Goal: Task Accomplishment & Management: Complete application form

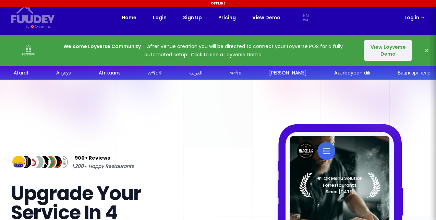
select select "en"
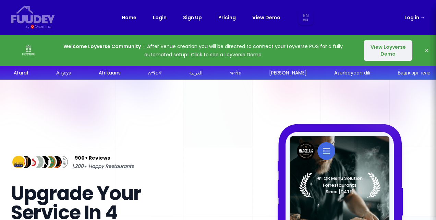
select select "en"
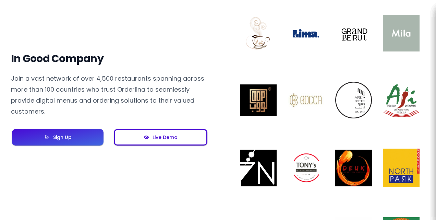
scroll to position [549, 0]
click at [173, 133] on button "Live Demo" at bounding box center [161, 137] width 94 height 16
select select "en"
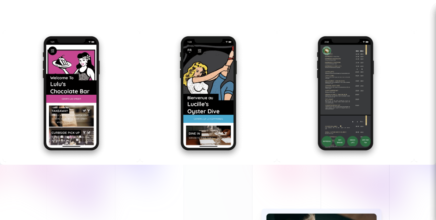
scroll to position [1234, 0]
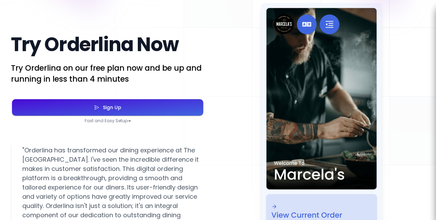
click at [169, 111] on button "Sign Up" at bounding box center [107, 107] width 191 height 16
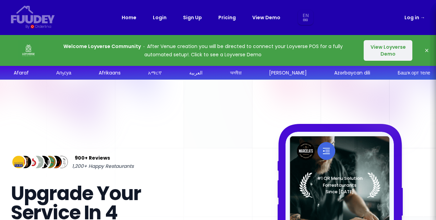
select select "en"
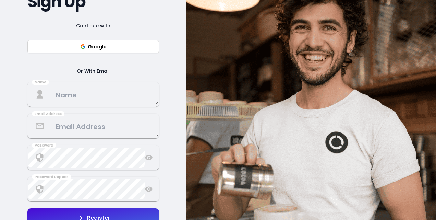
scroll to position [103, 0]
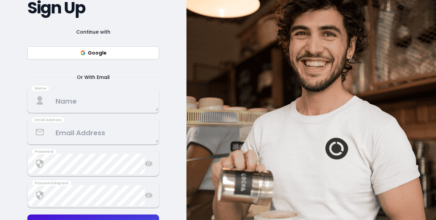
click at [125, 51] on button "Google" at bounding box center [93, 52] width 132 height 13
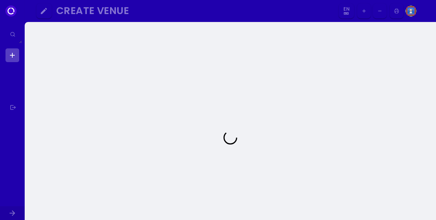
select select "en"
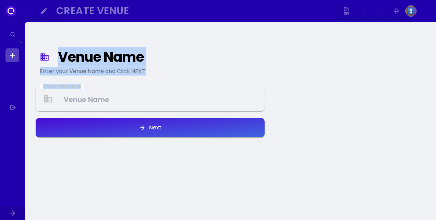
drag, startPoint x: 38, startPoint y: 48, endPoint x: 171, endPoint y: 86, distance: 138.9
click at [171, 86] on div "Venue Name Enter your Venue Name and Click NEXT Create a New Venue Next" at bounding box center [150, 85] width 229 height 105
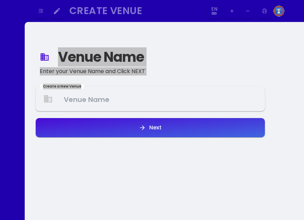
select select "en"
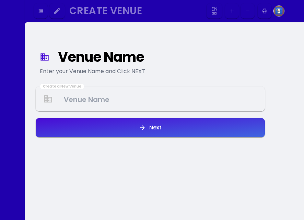
click at [208, 104] on Venue at bounding box center [150, 99] width 228 height 20
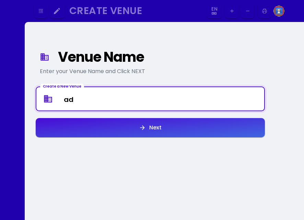
type Venue "a"
type Venue "ADIIE'S BAKESHOP - MAKATI"
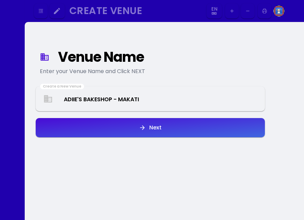
click at [238, 130] on button "Next" at bounding box center [150, 127] width 229 height 19
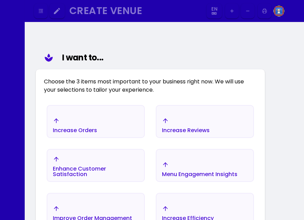
scroll to position [80, 0]
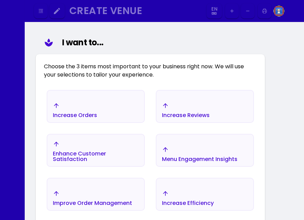
click at [124, 112] on div "Increase Orders" at bounding box center [95, 110] width 97 height 24
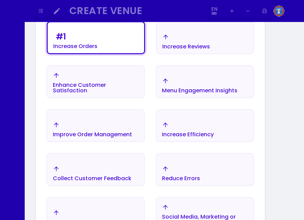
scroll to position [182, 0]
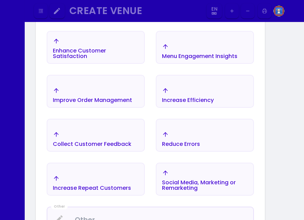
click at [97, 15] on div "Improve Order Management" at bounding box center [75, 5] width 44 height 19
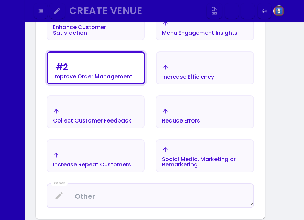
scroll to position [217, 0]
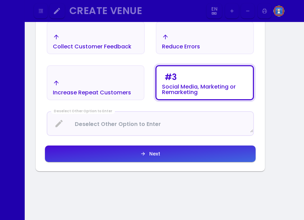
scroll to position [285, 0]
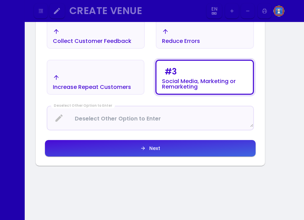
select select "en"
